Goal: Use online tool/utility

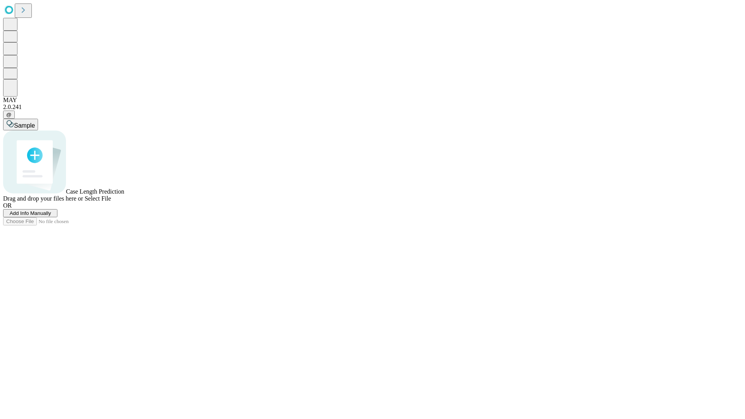
click at [51, 216] on span "Add Info Manually" at bounding box center [31, 213] width 42 height 6
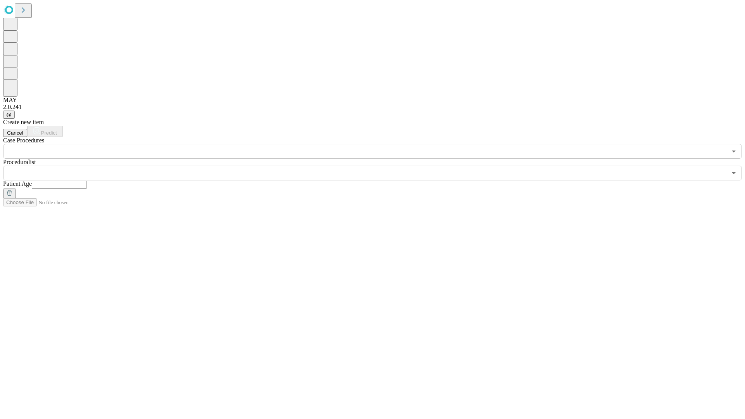
click at [87, 181] on input "text" at bounding box center [59, 185] width 55 height 8
type input "**"
click at [378, 166] on input "text" at bounding box center [365, 173] width 724 height 15
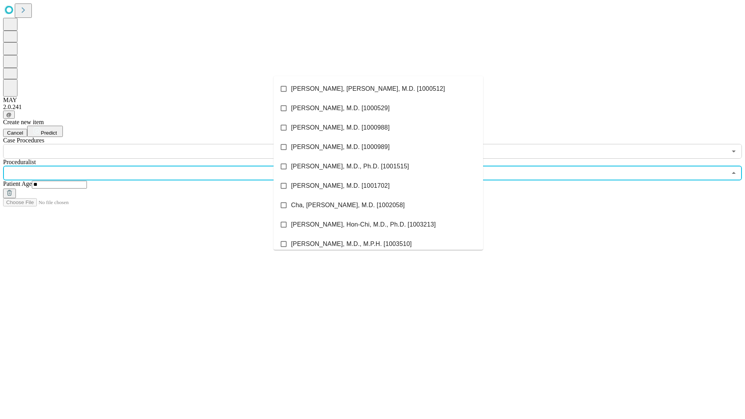
click at [379, 89] on li "[PERSON_NAME], [PERSON_NAME], M.D. [1000512]" at bounding box center [379, 88] width 210 height 19
click at [163, 144] on input "text" at bounding box center [365, 151] width 724 height 15
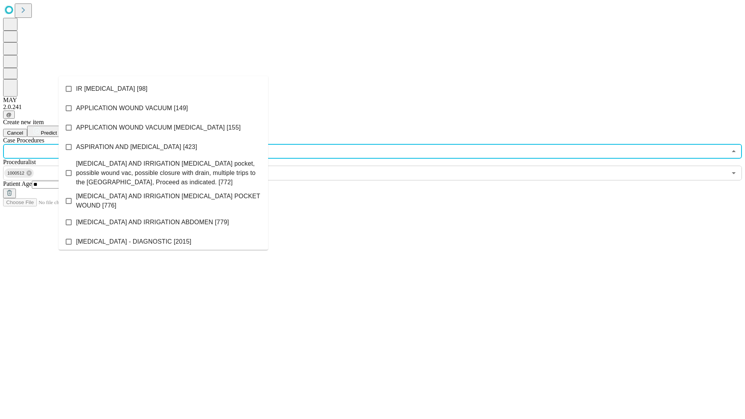
click at [163, 89] on li "IR [MEDICAL_DATA] [98]" at bounding box center [164, 88] width 210 height 19
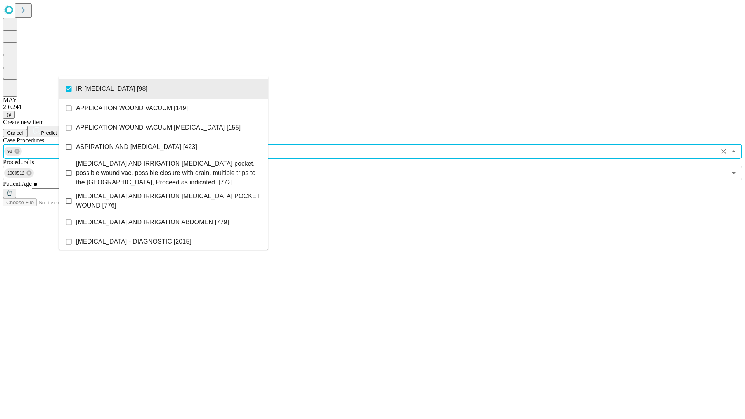
click at [57, 130] on span "Predict" at bounding box center [49, 133] width 16 height 6
